Goal: Book appointment/travel/reservation

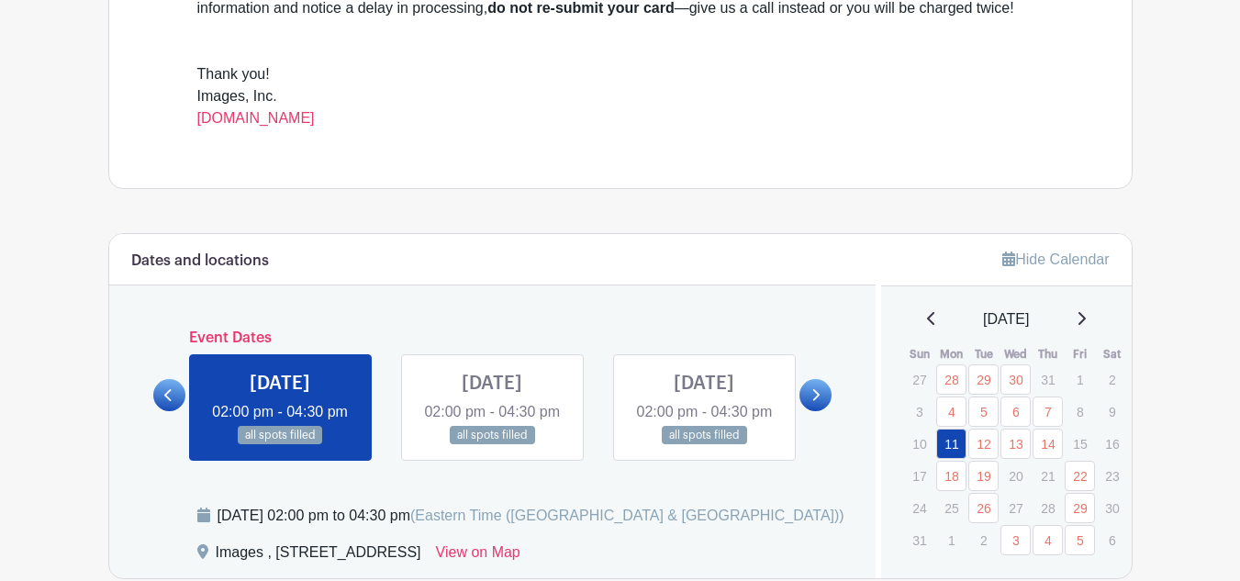
scroll to position [811, 0]
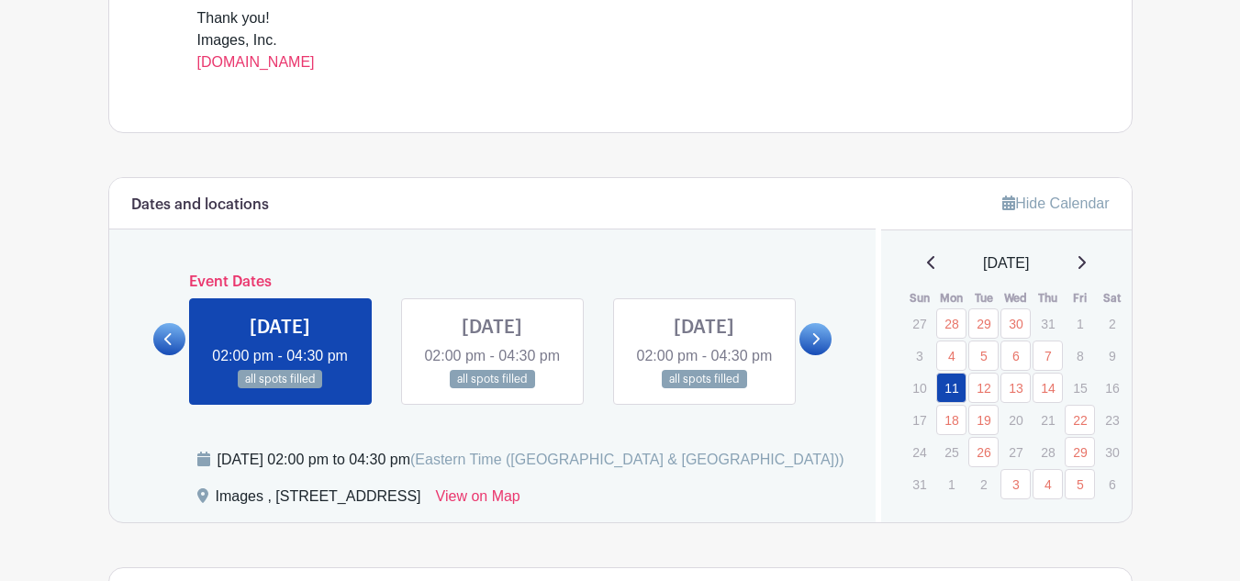
click at [1085, 267] on icon at bounding box center [1081, 262] width 7 height 13
click at [1100, 255] on div "[DATE]" at bounding box center [1006, 263] width 206 height 22
click at [1085, 263] on icon at bounding box center [1080, 262] width 9 height 15
drag, startPoint x: 1092, startPoint y: 262, endPoint x: 1138, endPoint y: 242, distance: 50.1
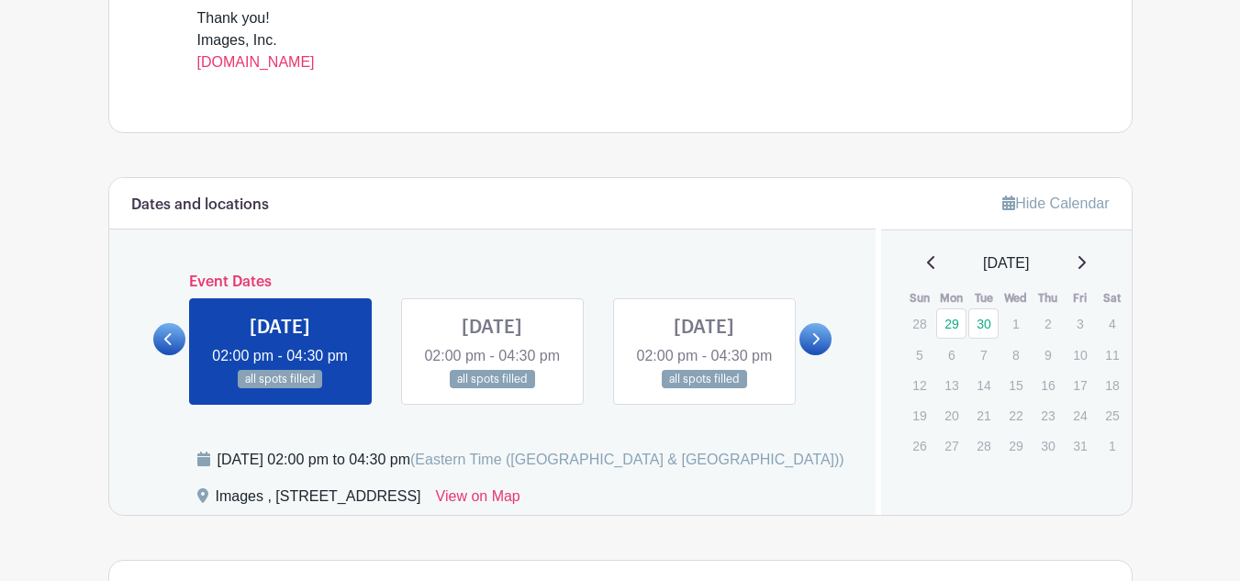
click at [1085, 261] on icon at bounding box center [1080, 262] width 9 height 15
click at [927, 265] on icon at bounding box center [931, 262] width 9 height 15
click at [1085, 261] on icon at bounding box center [1081, 262] width 7 height 13
click at [1085, 261] on icon at bounding box center [1080, 262] width 9 height 15
click at [914, 271] on div "[DATE]" at bounding box center [1006, 263] width 206 height 22
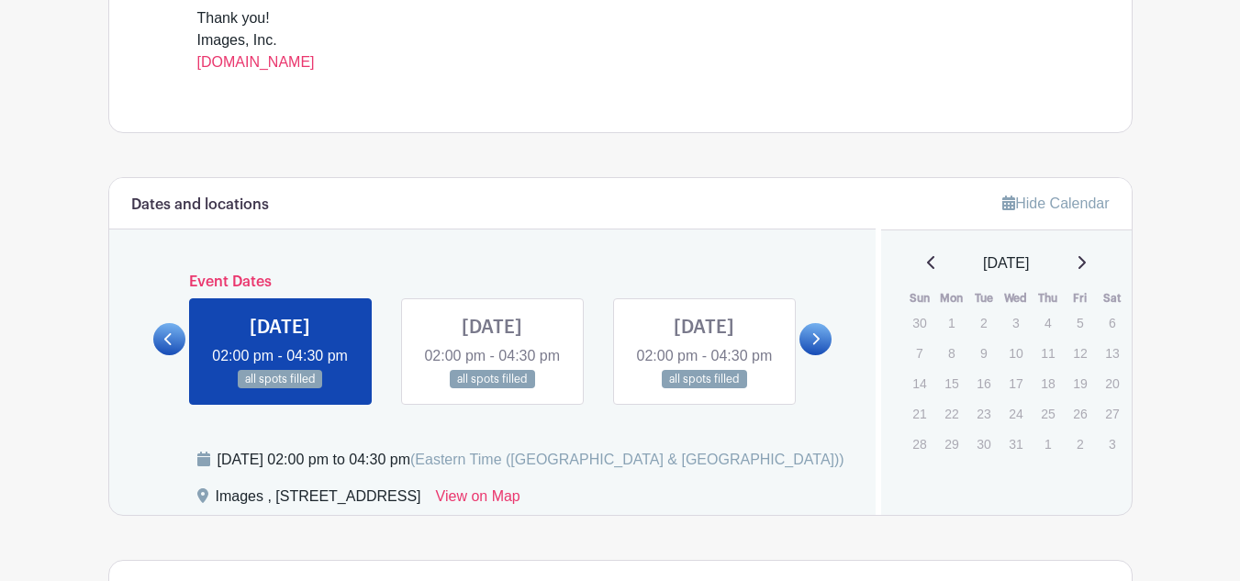
click at [927, 262] on icon at bounding box center [931, 262] width 9 height 15
click at [927, 265] on icon at bounding box center [931, 262] width 9 height 15
